Goal: Task Accomplishment & Management: Complete application form

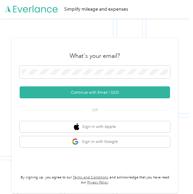
click at [134, 91] on button "Continue with Email / SSO" at bounding box center [95, 92] width 150 height 12
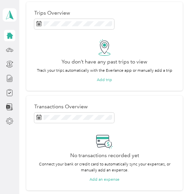
scroll to position [24, 0]
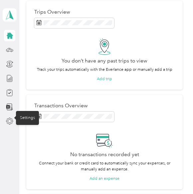
click at [6, 119] on icon at bounding box center [9, 121] width 7 height 7
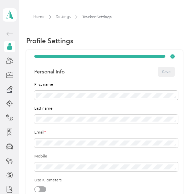
click at [14, 100] on div at bounding box center [9, 103] width 11 height 11
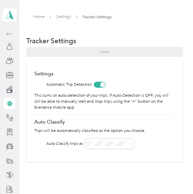
click at [15, 145] on div at bounding box center [9, 146] width 11 height 11
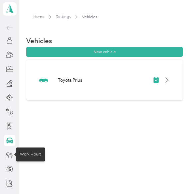
scroll to position [6, 0]
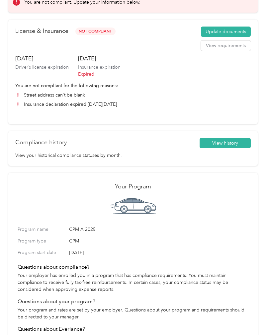
scroll to position [42, 0]
click at [237, 35] on button "Update documents" at bounding box center [226, 32] width 50 height 11
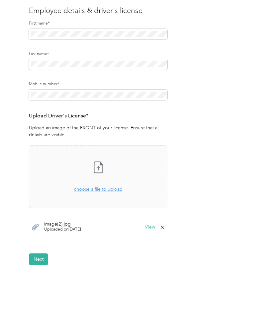
scroll to position [66, 0]
click at [41, 262] on button "Next" at bounding box center [38, 260] width 19 height 12
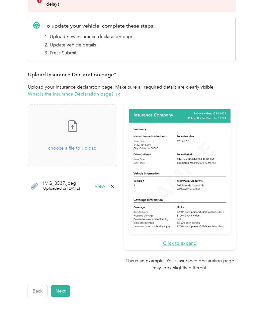
scroll to position [23, 0]
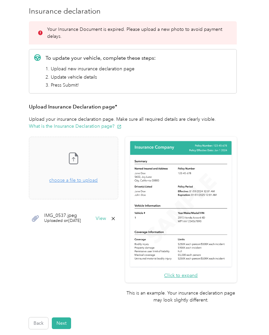
click at [106, 216] on button "View" at bounding box center [101, 218] width 10 height 5
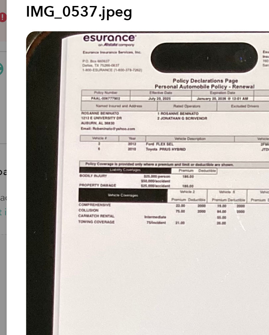
scroll to position [0, 0]
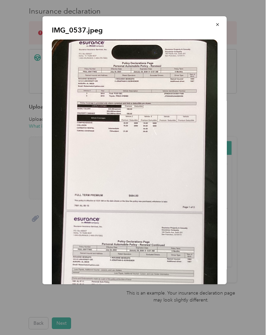
click at [213, 27] on button "button" at bounding box center [217, 25] width 14 height 12
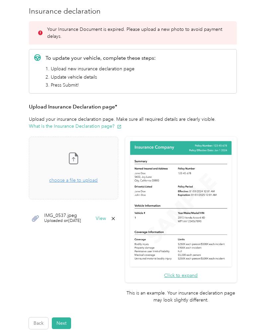
click at [93, 182] on span "choose a file to upload" at bounding box center [73, 181] width 48 height 6
click at [91, 186] on div "Take a photo or choose a photo from your library Drag and drop your file here, …" at bounding box center [74, 167] width 78 height 51
click at [116, 258] on icon at bounding box center [113, 258] width 5 height 5
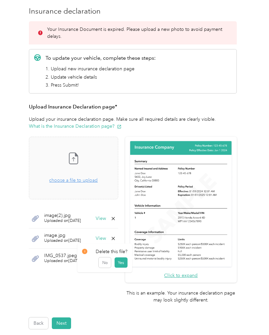
click at [121, 265] on button "Yes" at bounding box center [121, 263] width 13 height 11
click at [66, 318] on button "Next" at bounding box center [61, 324] width 19 height 12
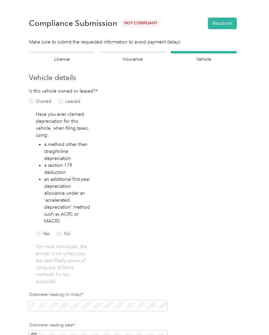
click at [225, 26] on button "Resubmit" at bounding box center [222, 24] width 29 height 12
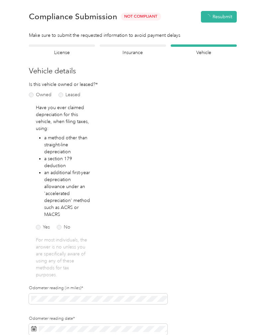
scroll to position [8, 0]
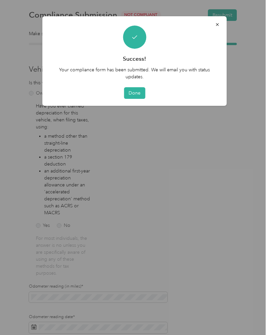
click at [135, 96] on button "Done" at bounding box center [134, 93] width 21 height 12
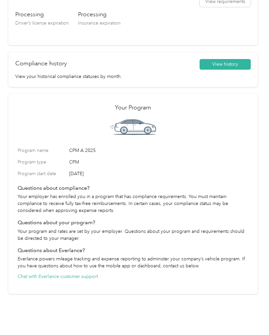
scroll to position [146, 0]
